Goal: Information Seeking & Learning: Find specific fact

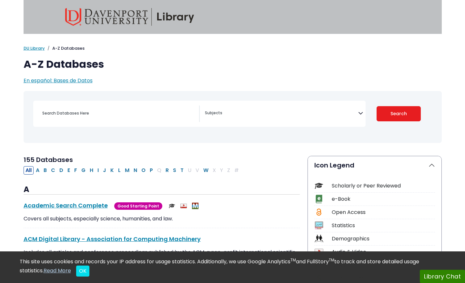
select select "Database Subject Filter"
click at [144, 110] on input "Search database by title or keyword" at bounding box center [118, 112] width 161 height 9
type input "market share"
click at [376, 106] on button "Search" at bounding box center [398, 113] width 44 height 15
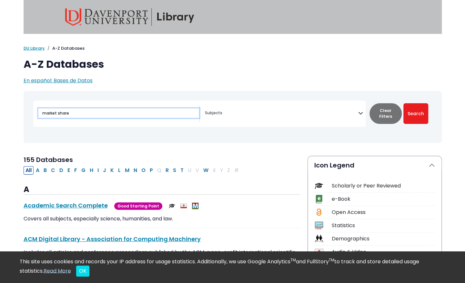
select select "Database Subject Filter"
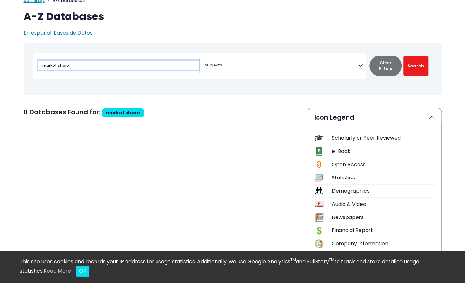
scroll to position [46, 0]
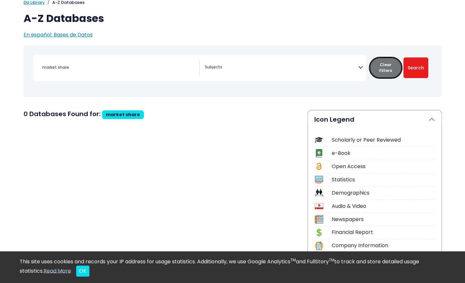
click at [387, 65] on button "Clear Filters" at bounding box center [385, 67] width 32 height 21
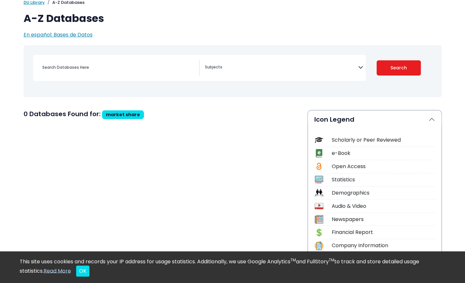
select select "Database Subject Filter"
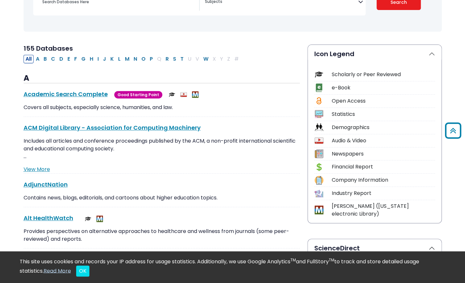
scroll to position [113, 0]
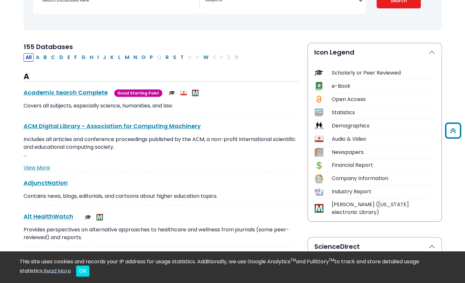
click at [356, 112] on div "Statistics" at bounding box center [383, 113] width 103 height 8
click at [342, 115] on div "Statistics" at bounding box center [383, 113] width 103 height 8
click at [345, 111] on div "Statistics" at bounding box center [383, 113] width 103 height 8
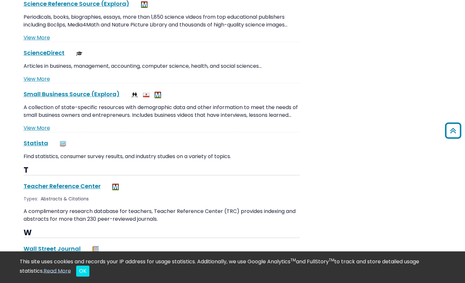
scroll to position [5887, 0]
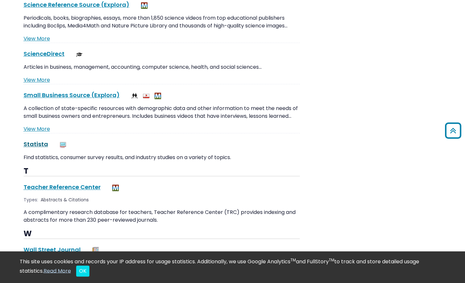
click at [37, 140] on link "Statista This link opens in a new window" at bounding box center [36, 144] width 25 height 8
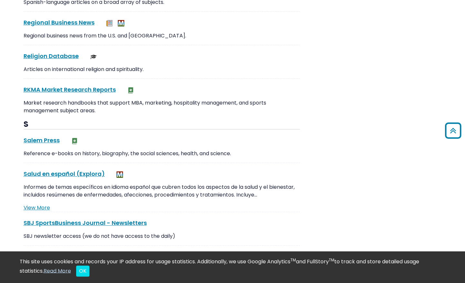
scroll to position [5482, 0]
